Goal: Task Accomplishment & Management: Use online tool/utility

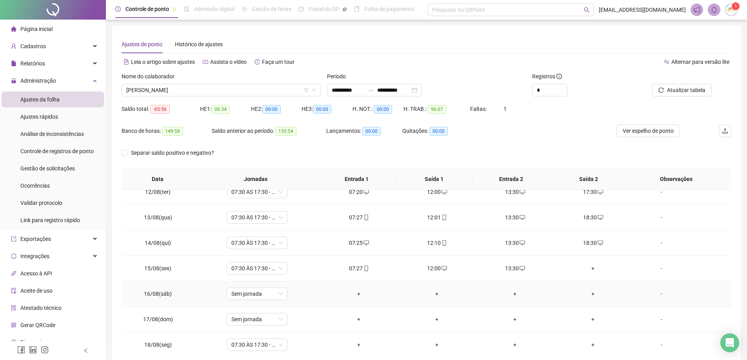
scroll to position [40, 0]
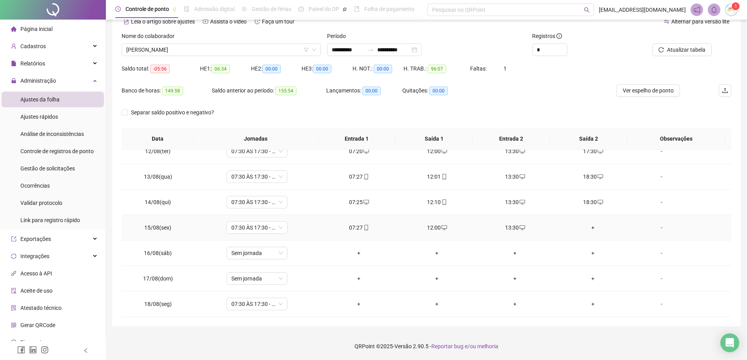
click at [589, 228] on div "+" at bounding box center [592, 227] width 65 height 9
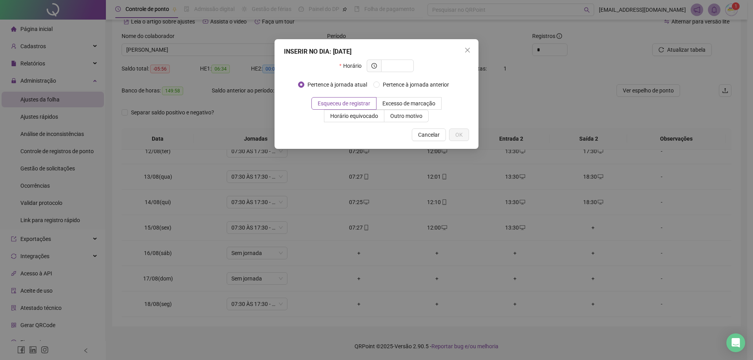
click at [513, 73] on div "INSERIR NO DIA : [DATE] Horário Pertence à jornada atual Pertence à jornada ant…" at bounding box center [376, 180] width 753 height 360
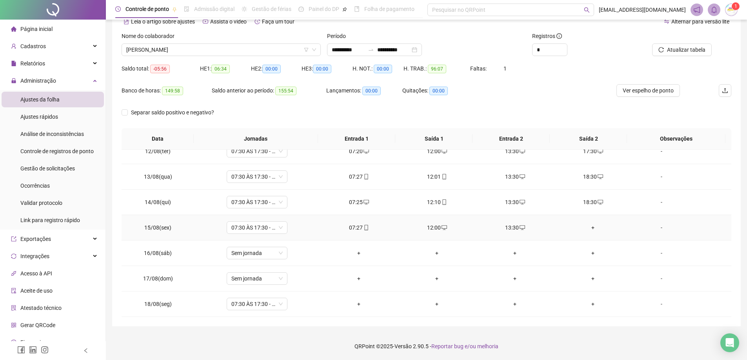
click at [587, 229] on div "+" at bounding box center [592, 227] width 65 height 9
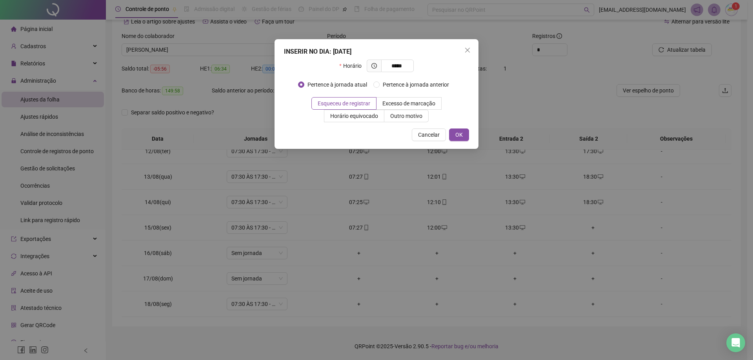
type input "*****"
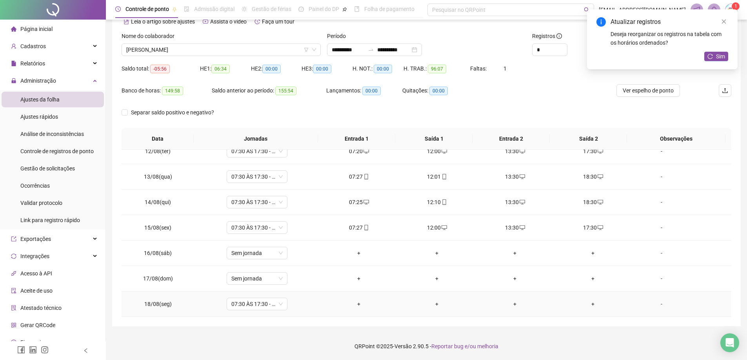
drag, startPoint x: 354, startPoint y: 305, endPoint x: 359, endPoint y: 305, distance: 4.7
click at [355, 305] on div "+" at bounding box center [358, 304] width 65 height 9
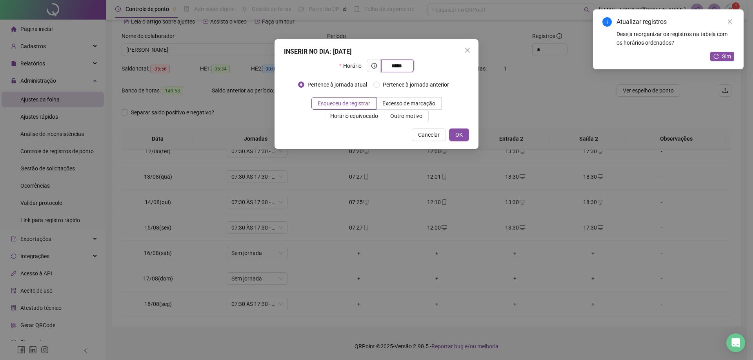
type input "*****"
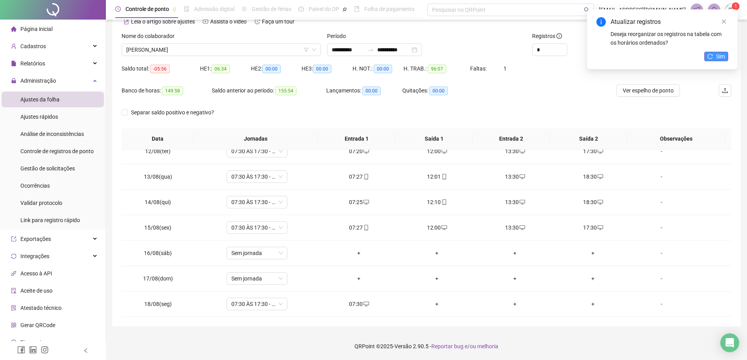
click at [720, 54] on span "Sim" at bounding box center [720, 56] width 9 height 9
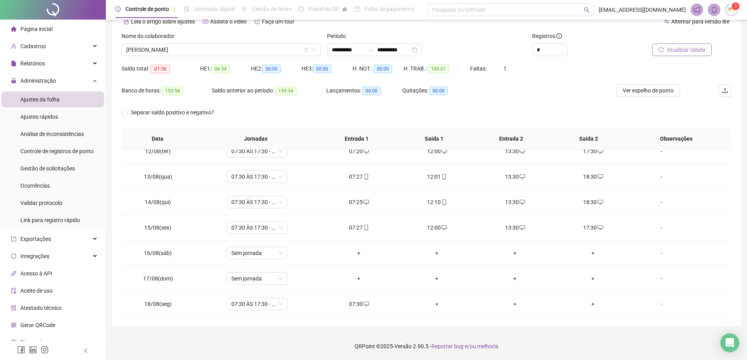
click at [695, 46] on span "Atualizar tabela" at bounding box center [686, 49] width 38 height 9
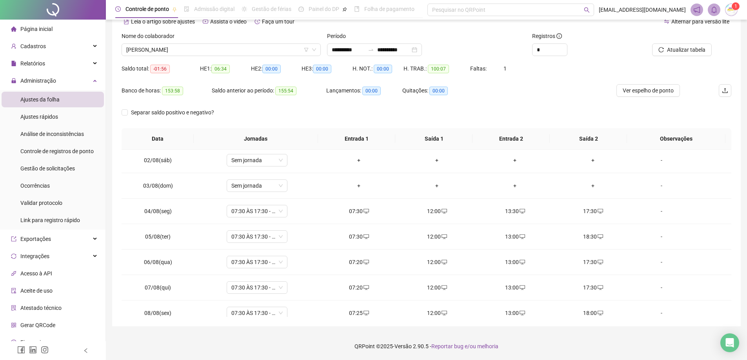
scroll to position [17, 0]
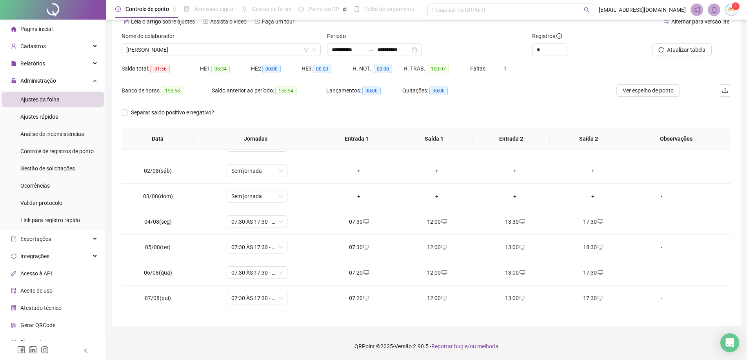
click at [38, 32] on span "Página inicial" at bounding box center [36, 29] width 32 height 6
